Goal: Check status: Check status

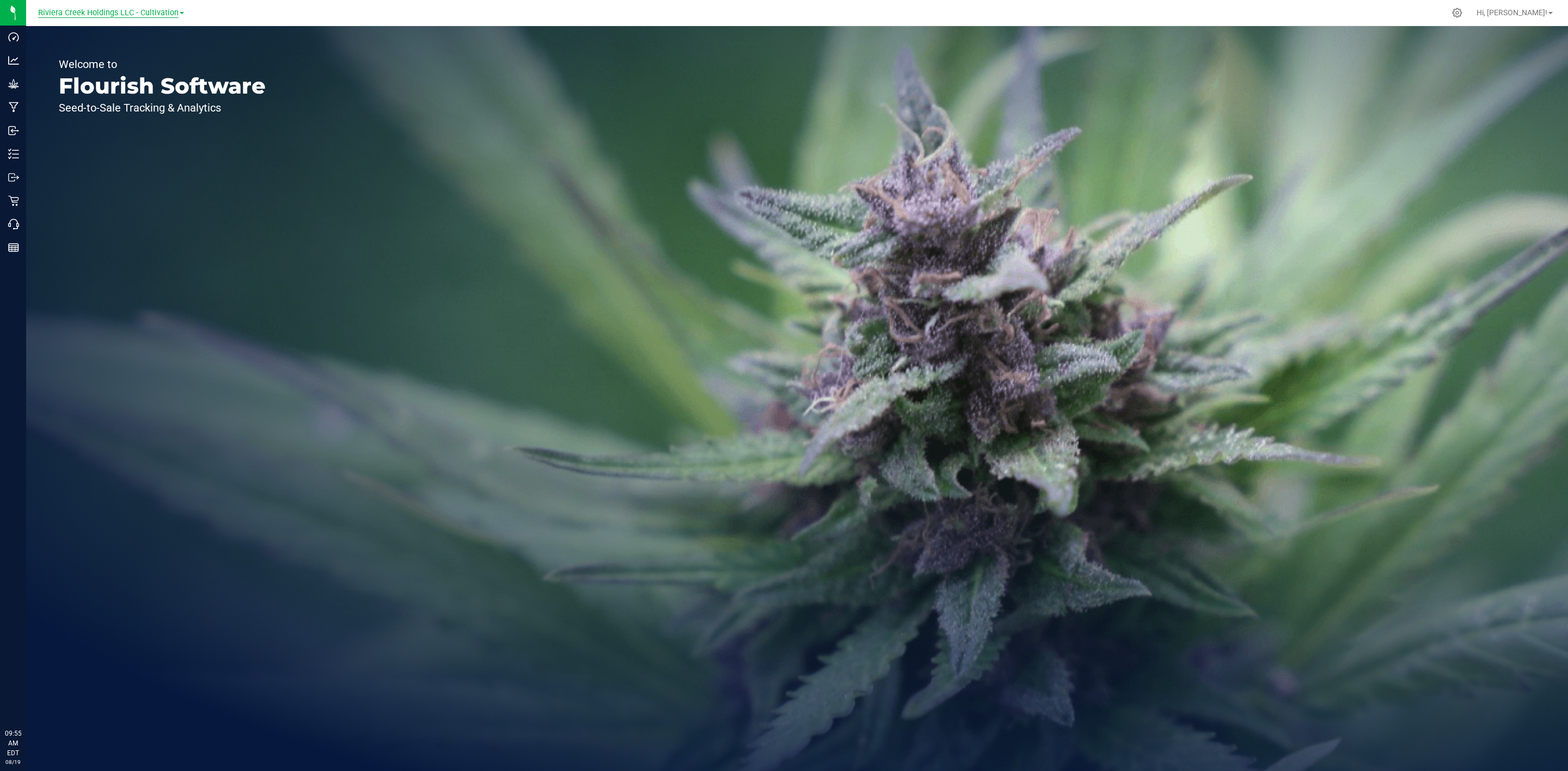
click at [154, 9] on span "Riviera Creek Holdings LLC - Cultivation" at bounding box center [108, 13] width 140 height 10
click at [173, 55] on link "Riviera Creek Holdings LLC - Processing" at bounding box center [111, 53] width 159 height 14
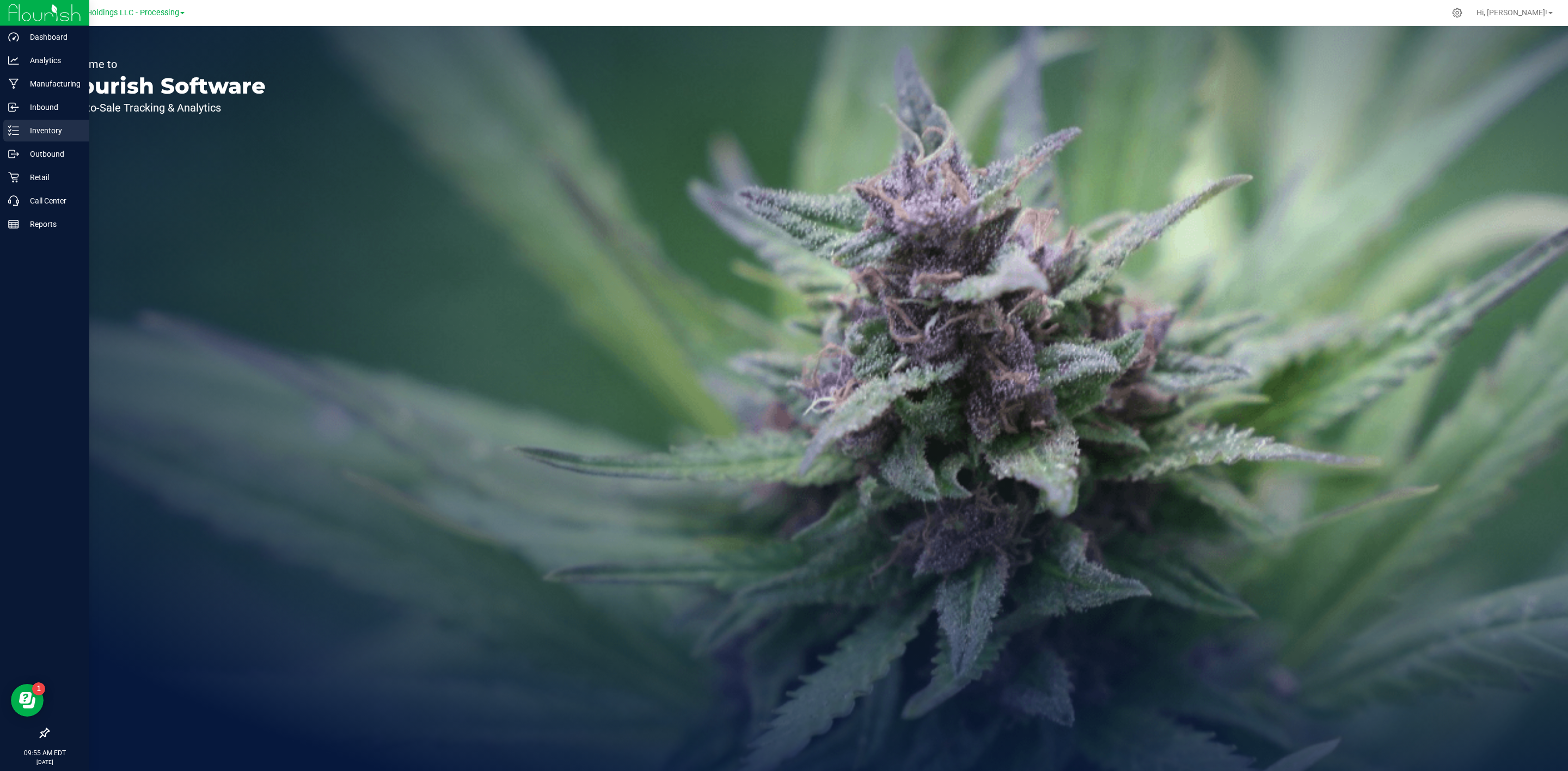
click at [25, 122] on div "Inventory" at bounding box center [47, 131] width 86 height 22
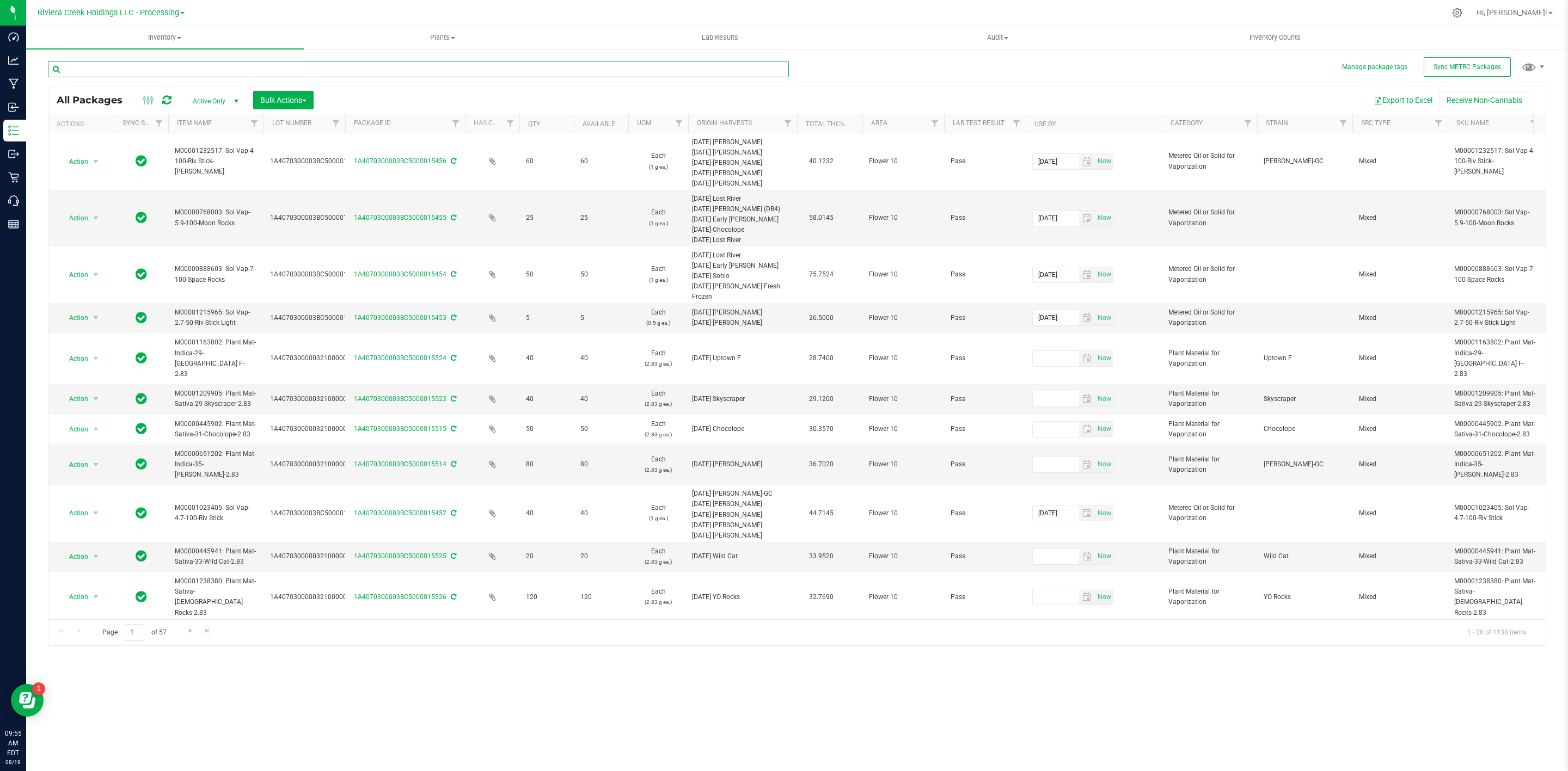
click at [140, 69] on input "text" at bounding box center [418, 69] width 741 height 17
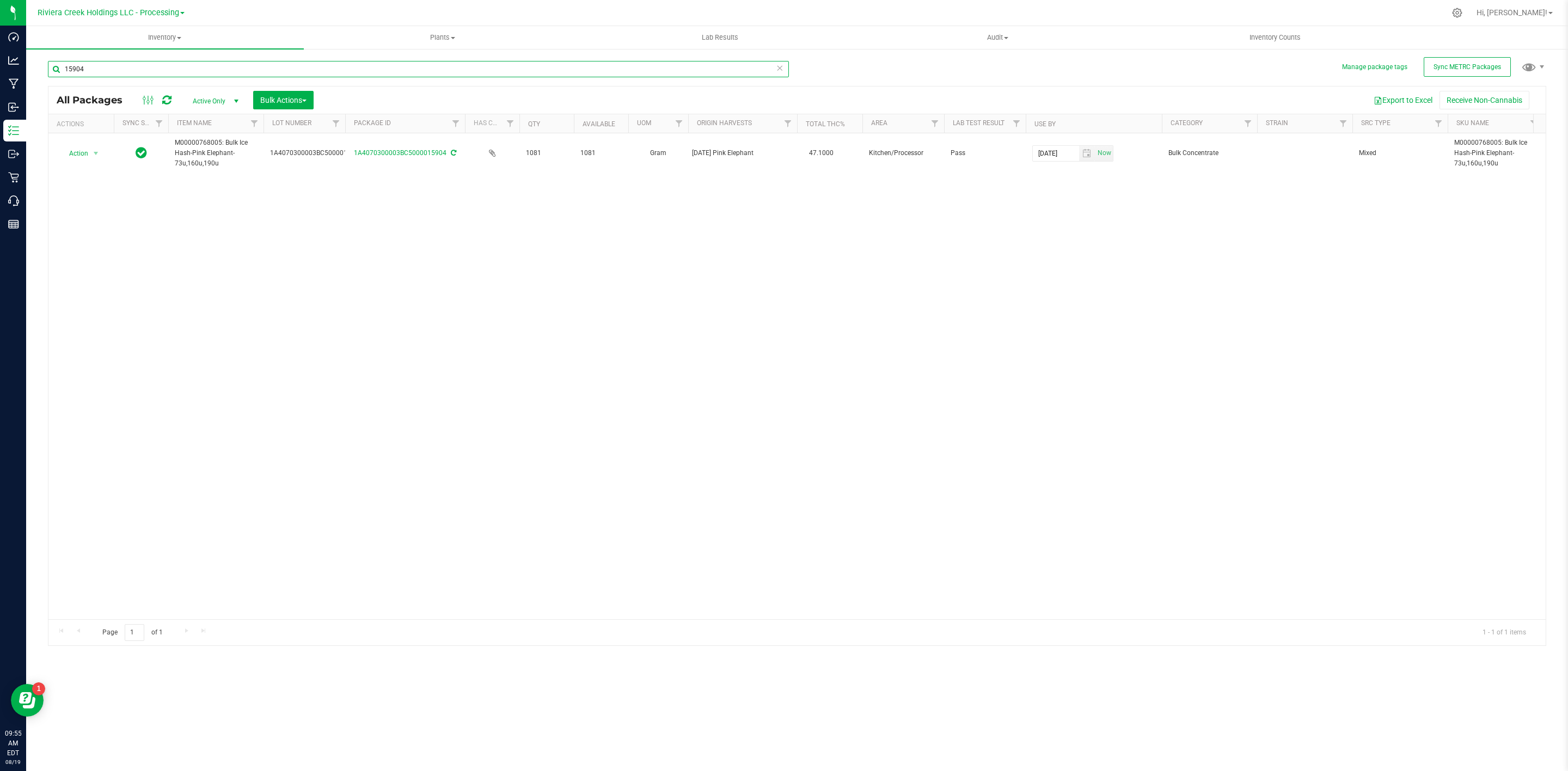
drag, startPoint x: 98, startPoint y: 70, endPoint x: 75, endPoint y: 78, distance: 24.4
click at [75, 78] on div "15904" at bounding box center [418, 73] width 741 height 25
drag, startPoint x: 96, startPoint y: 64, endPoint x: 56, endPoint y: 86, distance: 45.7
click at [56, 86] on div "15983 All Packages Active Only Active Only Lab Samples Locked All External Inte…" at bounding box center [797, 348] width 1498 height 596
type input "4"
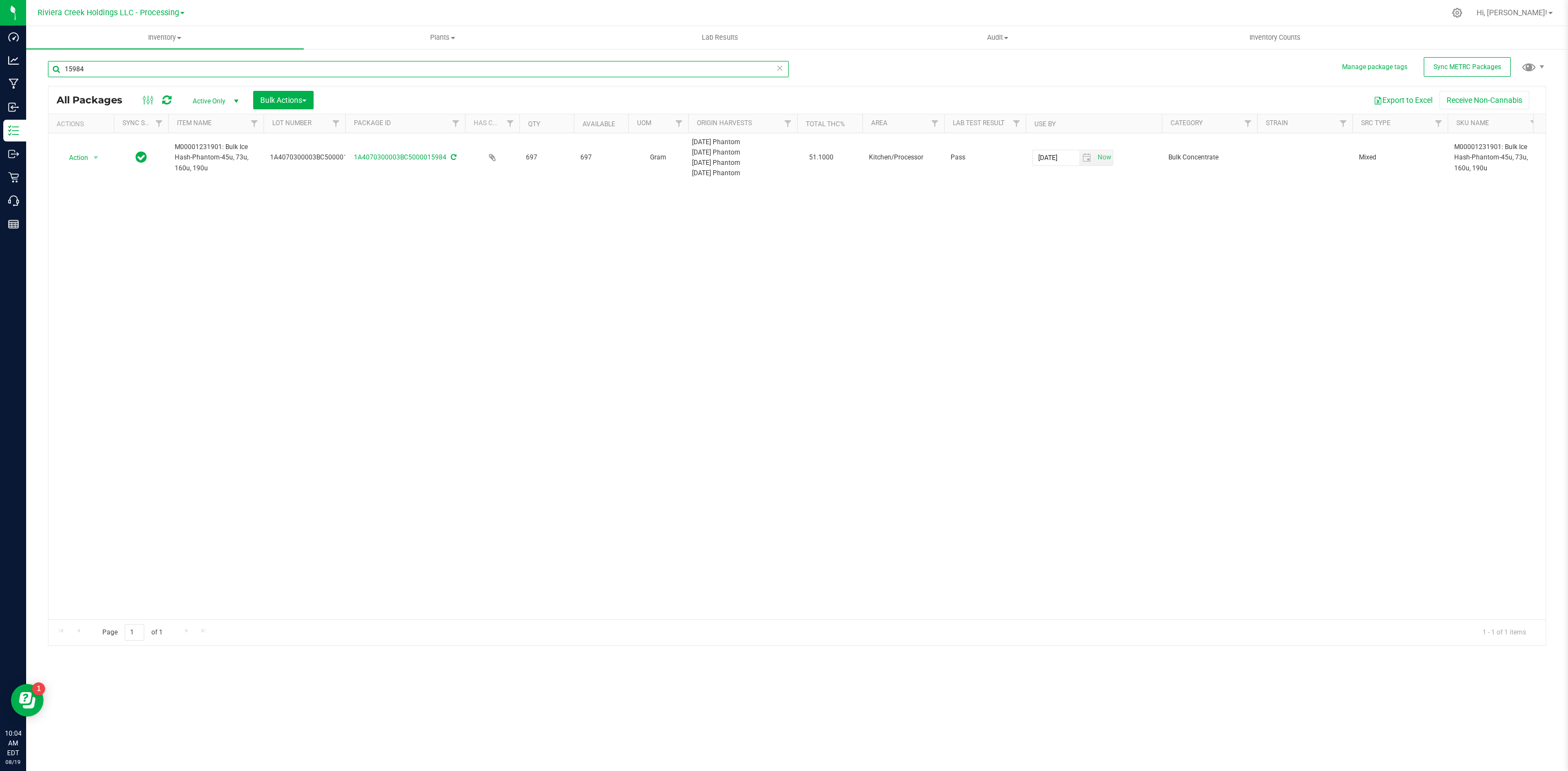
drag, startPoint x: 116, startPoint y: 67, endPoint x: 54, endPoint y: 79, distance: 63.2
click at [61, 75] on input "15984" at bounding box center [418, 69] width 741 height 17
drag, startPoint x: 102, startPoint y: 74, endPoint x: 75, endPoint y: 91, distance: 31.9
click at [75, 91] on div "15982 All Packages Active Only Active Only Lab Samples Locked All External Inte…" at bounding box center [797, 348] width 1498 height 596
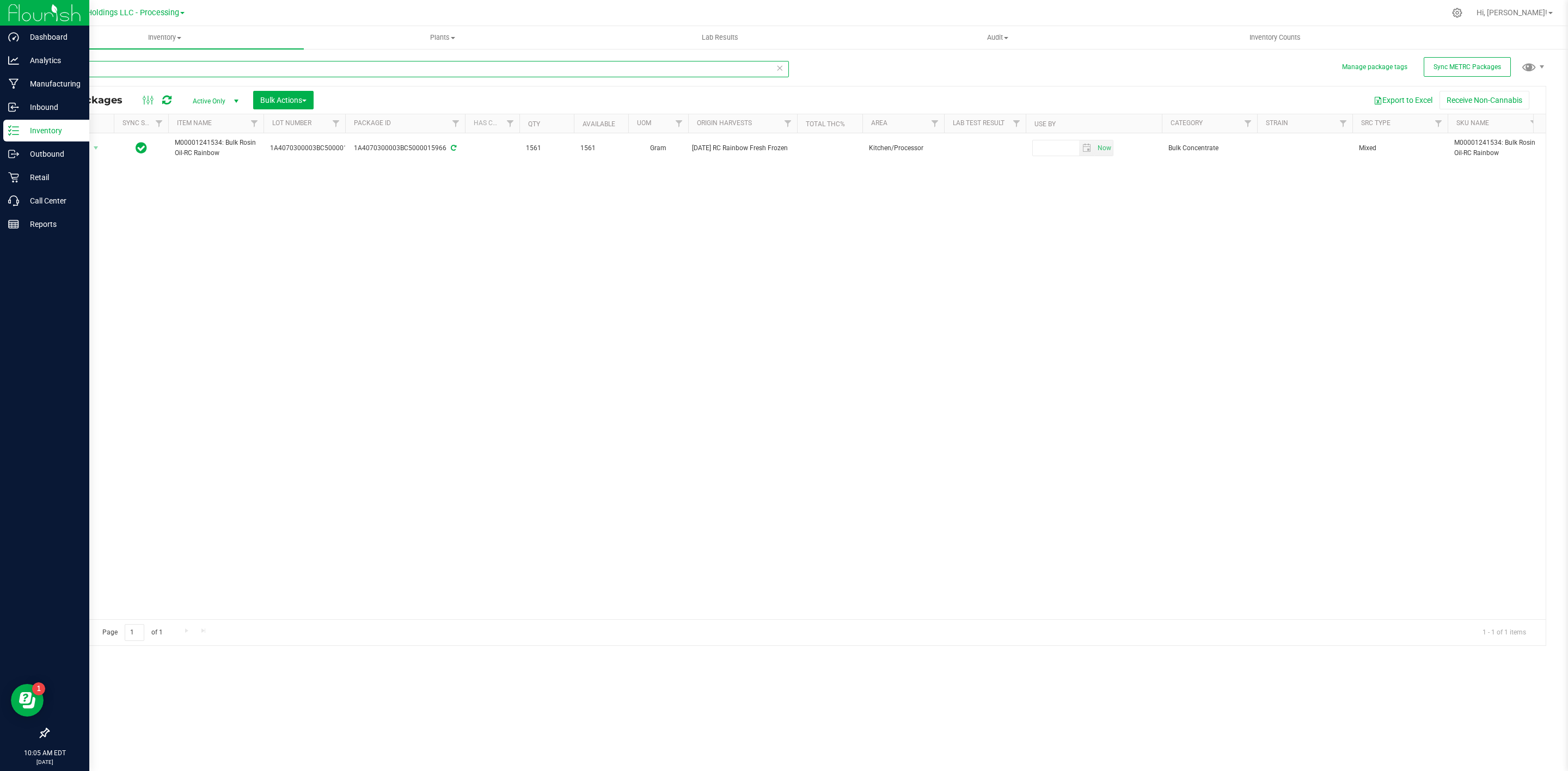
type input "15966"
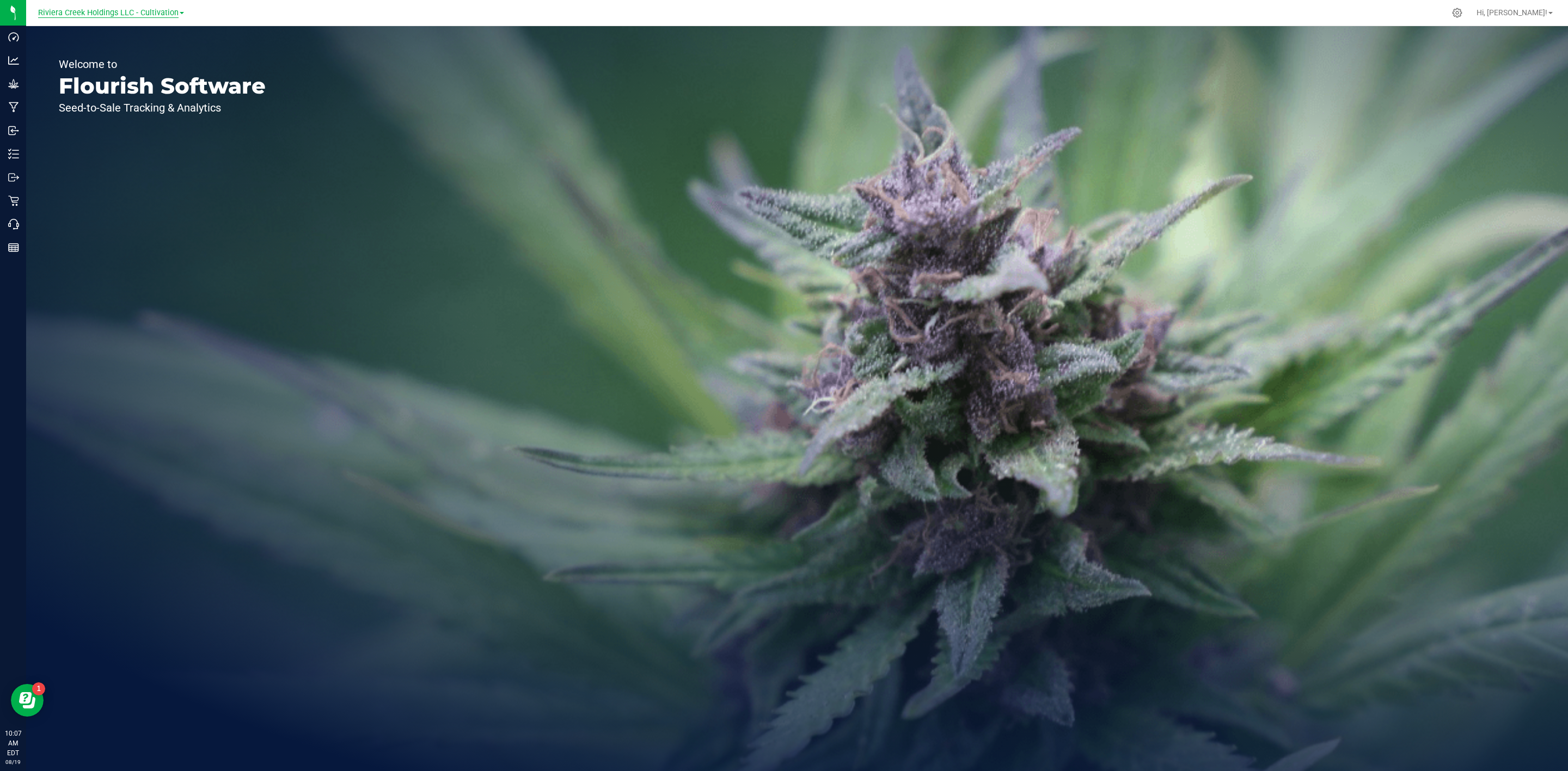
click at [116, 8] on span "Riviera Creek Holdings LLC - Cultivation" at bounding box center [108, 13] width 140 height 10
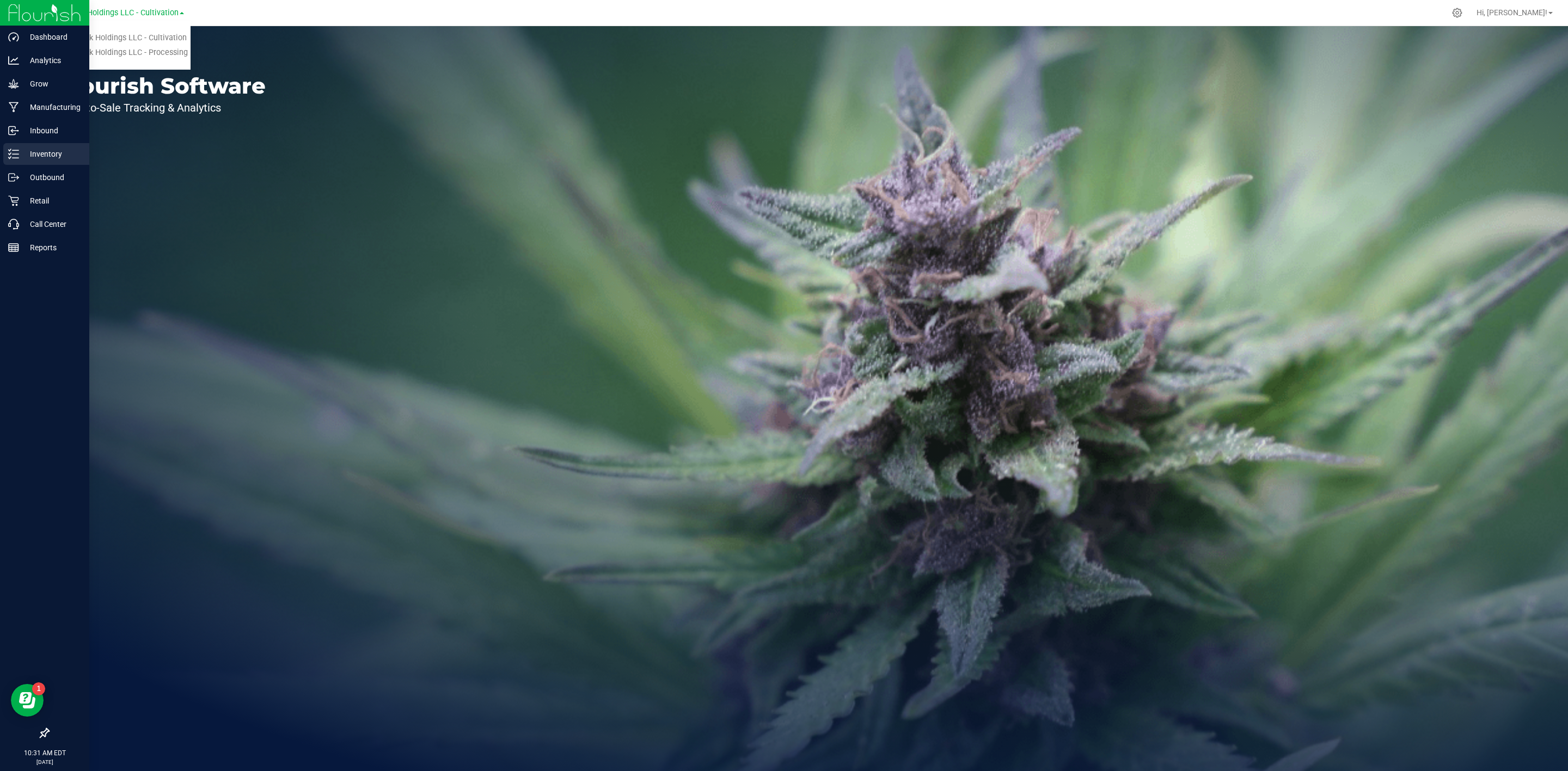
click at [15, 149] on icon at bounding box center [13, 154] width 11 height 11
